Goal: Task Accomplishment & Management: Use online tool/utility

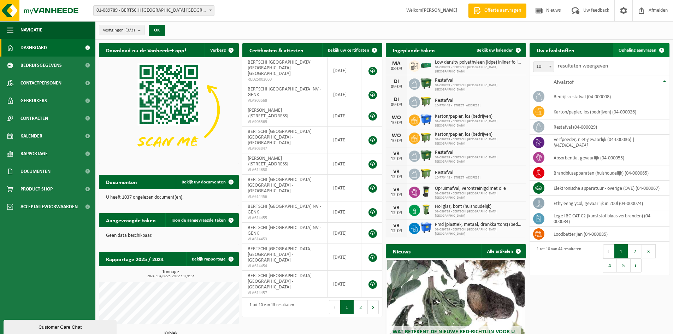
click at [639, 52] on span "Ophaling aanvragen" at bounding box center [638, 50] width 38 height 5
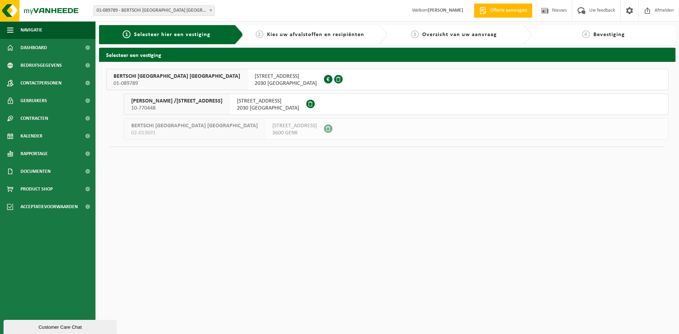
click at [162, 81] on span "01-089789" at bounding box center [176, 83] width 127 height 7
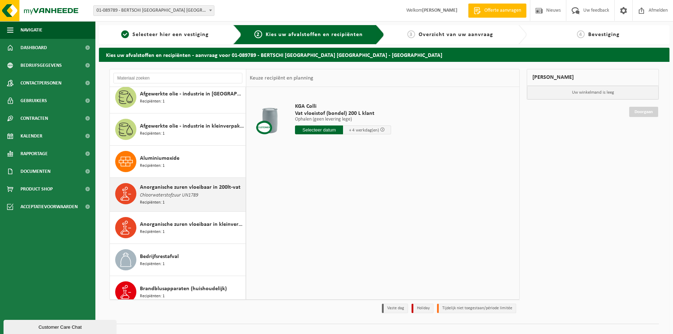
scroll to position [106, 0]
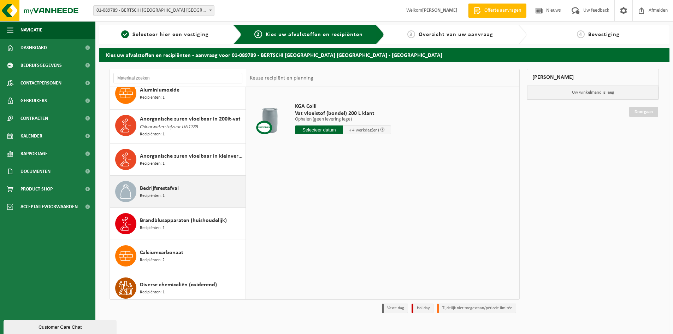
click at [166, 186] on span "Bedrijfsrestafval" at bounding box center [159, 188] width 39 height 8
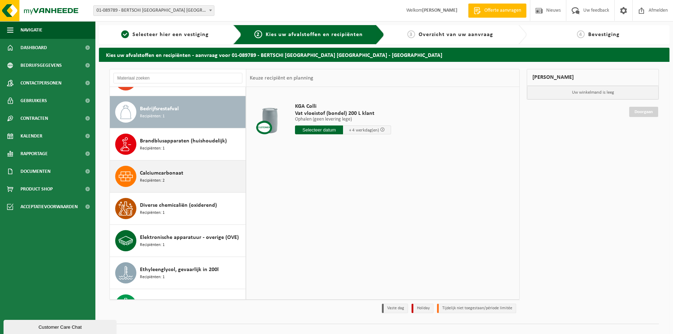
scroll to position [194, 0]
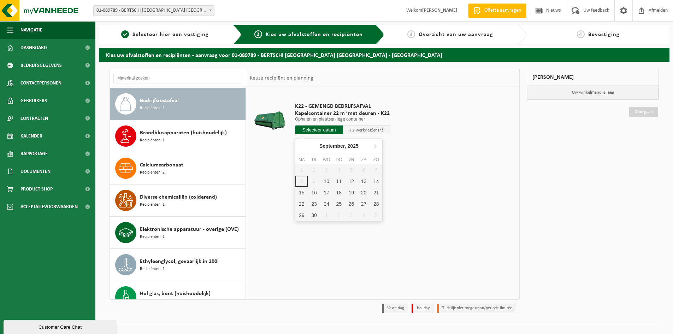
click at [315, 130] on input "text" at bounding box center [319, 129] width 48 height 9
click at [328, 180] on div "10" at bounding box center [327, 181] width 12 height 11
type input "Van 2025-09-10"
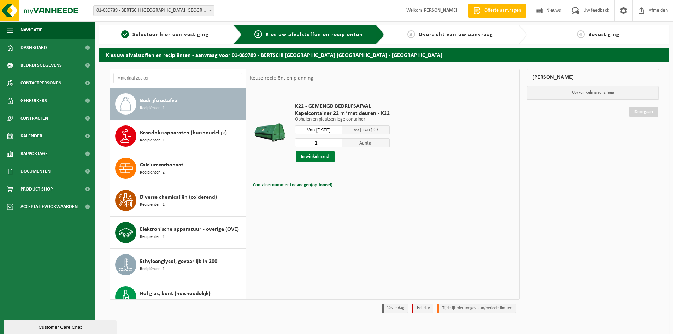
click at [320, 159] on button "In winkelmand" at bounding box center [315, 156] width 39 height 11
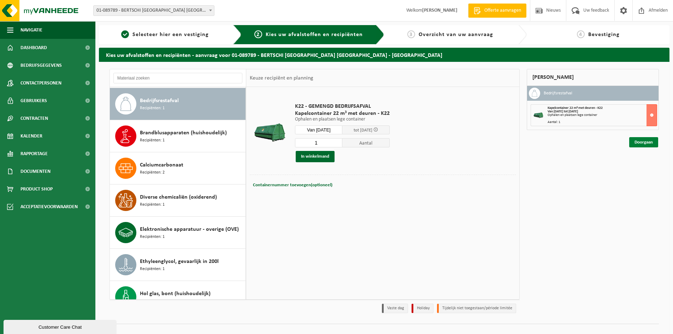
click at [638, 139] on link "Doorgaan" at bounding box center [643, 142] width 29 height 10
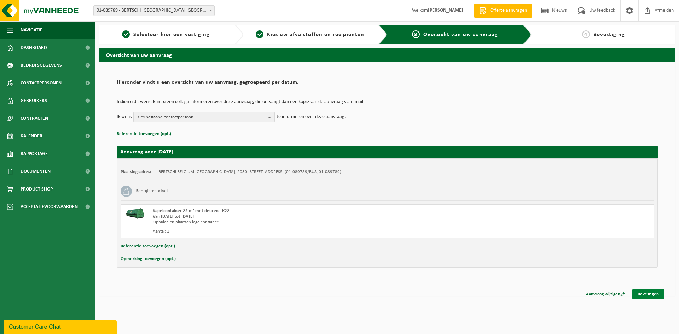
click at [645, 290] on link "Bevestigen" at bounding box center [648, 294] width 32 height 10
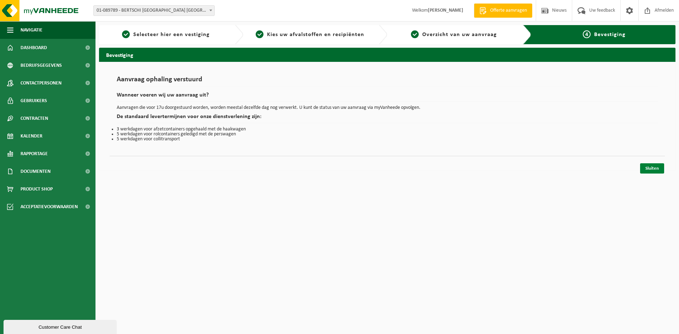
click at [662, 173] on link "Sluiten" at bounding box center [652, 168] width 24 height 10
